Goal: Navigation & Orientation: Understand site structure

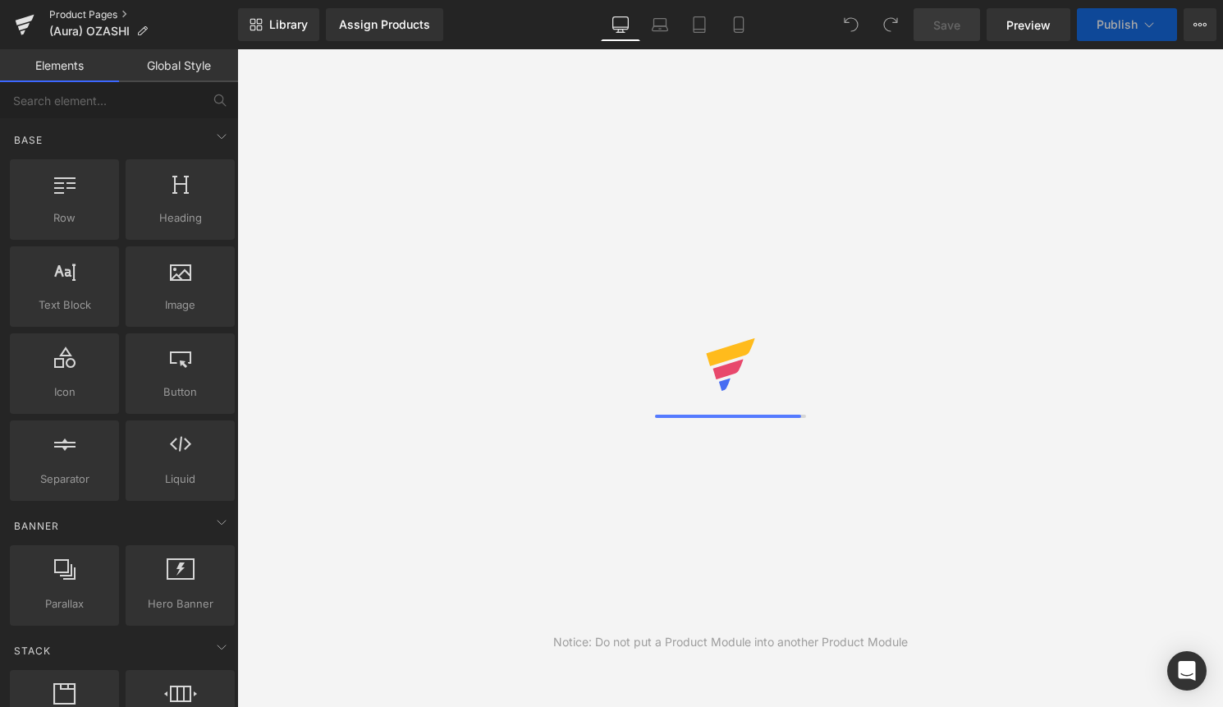
click at [86, 13] on link "Product Pages" at bounding box center [143, 14] width 189 height 13
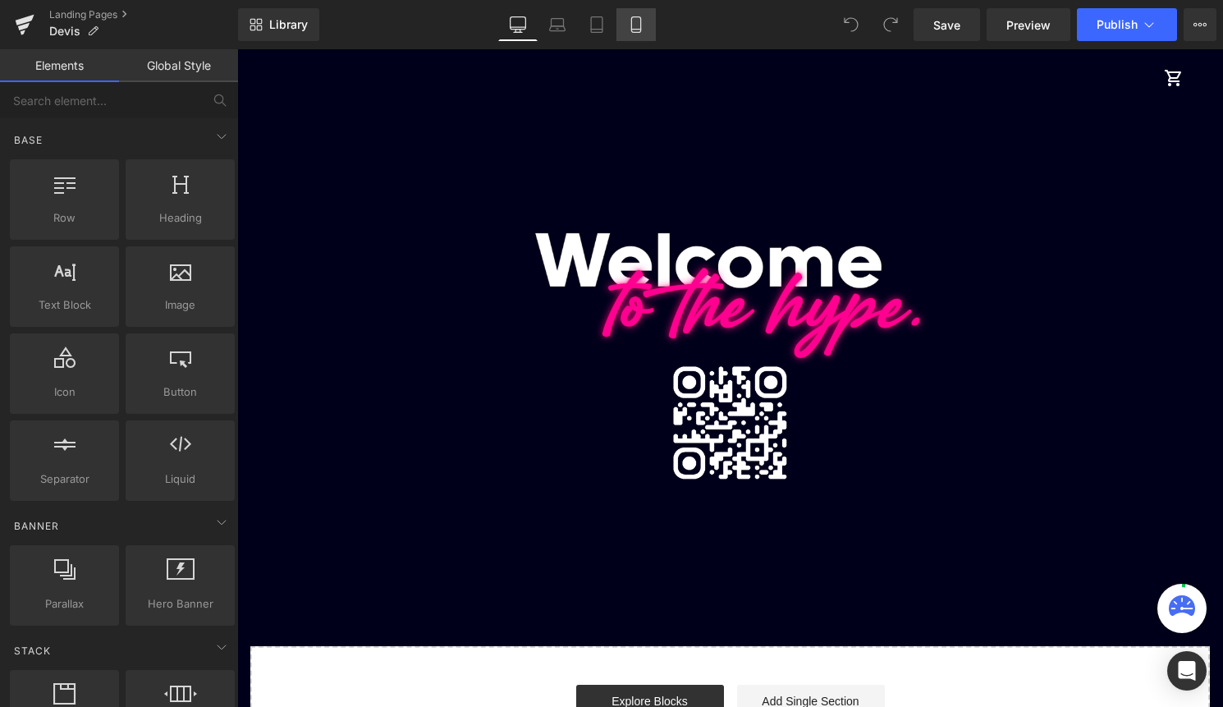
click at [635, 21] on icon at bounding box center [636, 24] width 16 height 16
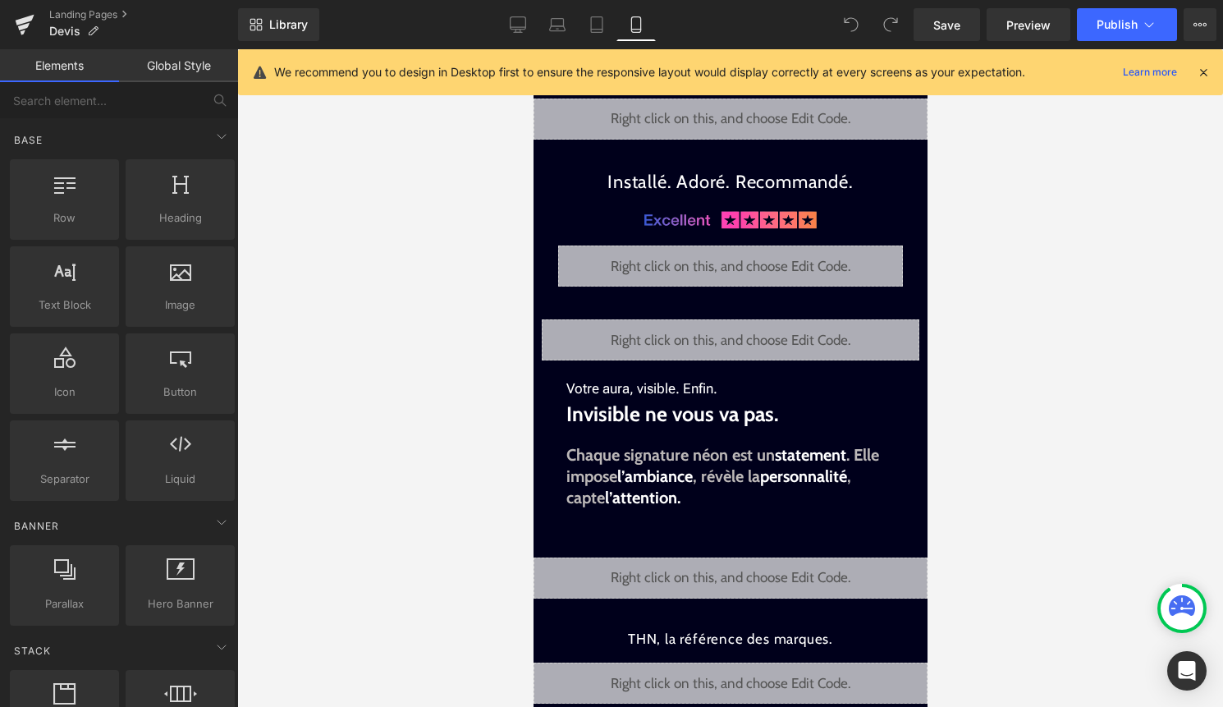
click at [1199, 62] on div "We recommend you to design in Desktop first to ensure the responsive layout wou…" at bounding box center [742, 72] width 936 height 20
click at [1200, 71] on icon at bounding box center [1203, 72] width 15 height 15
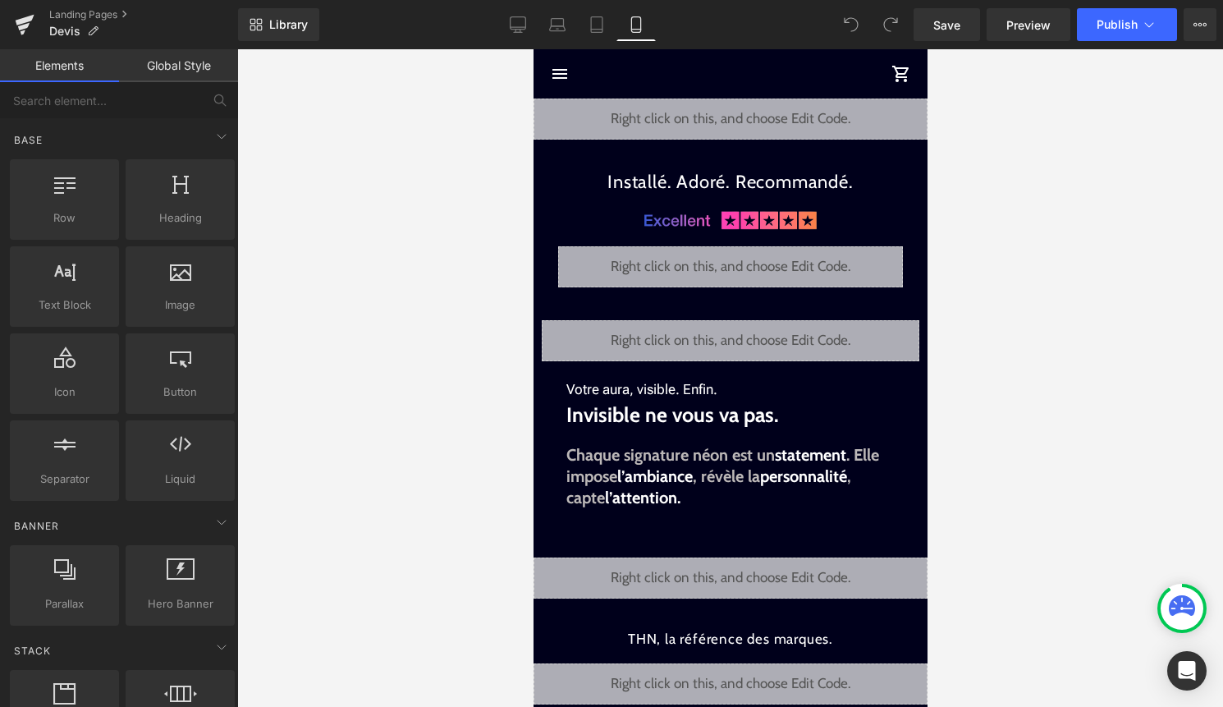
click at [758, 117] on div "Liquid" at bounding box center [730, 119] width 394 height 41
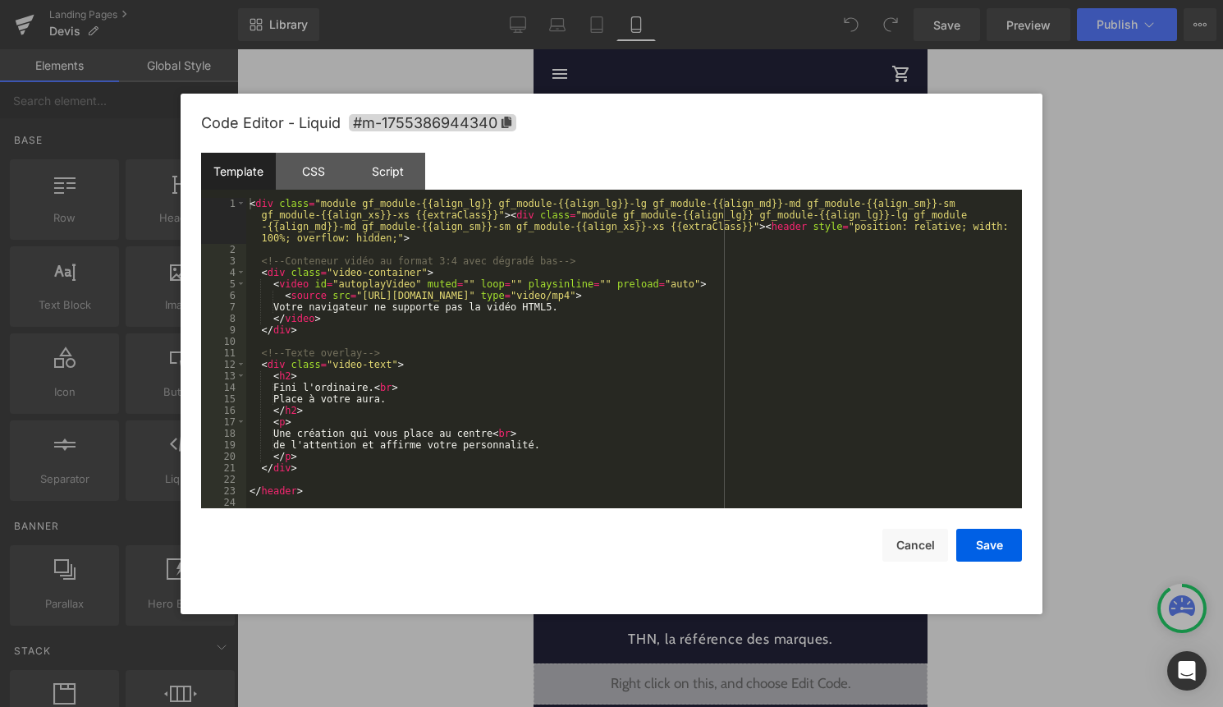
click at [637, 309] on div "< div class = "module gf_module-{{align_lg}} gf_module-{{align_lg}}-lg gf_modul…" at bounding box center [630, 382] width 769 height 368
